Goal: Task Accomplishment & Management: Manage account settings

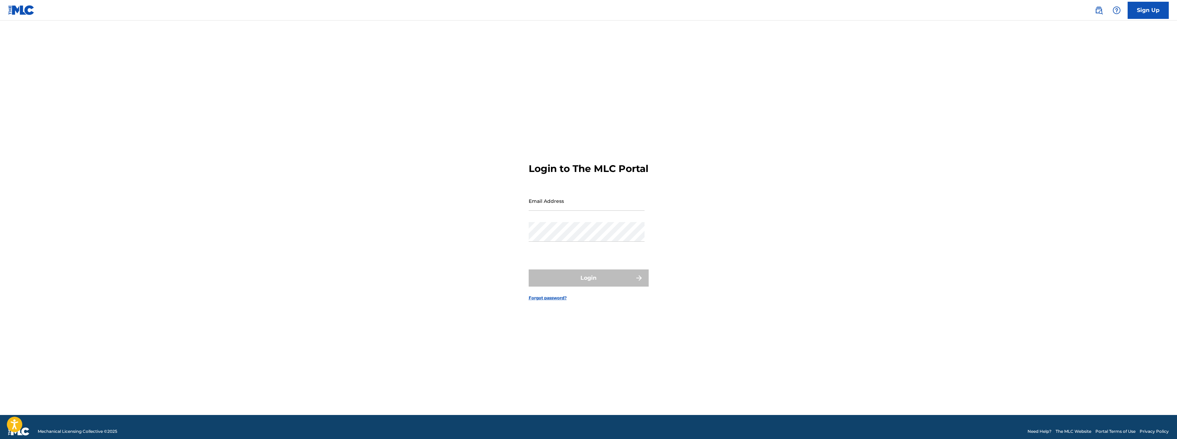
click at [556, 209] on input "Email Address" at bounding box center [587, 201] width 116 height 20
click at [498, 259] on div "Login to The MLC Portal Email Address Password Login Forgot password?" at bounding box center [589, 226] width 480 height 377
type input "[DOMAIN_NAME][EMAIL_ADDRESS][DOMAIN_NAME]"
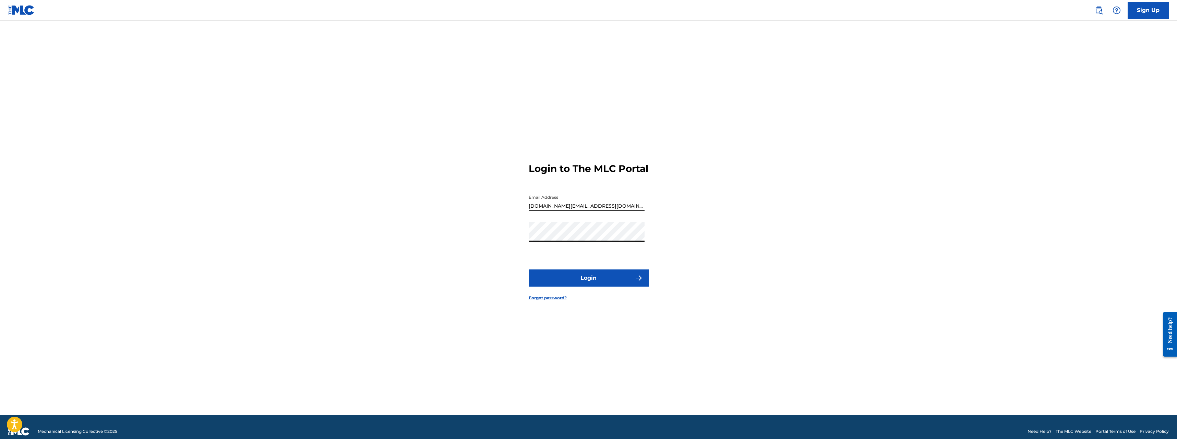
click at [572, 280] on button "Login" at bounding box center [589, 277] width 120 height 17
